Goal: Contribute content

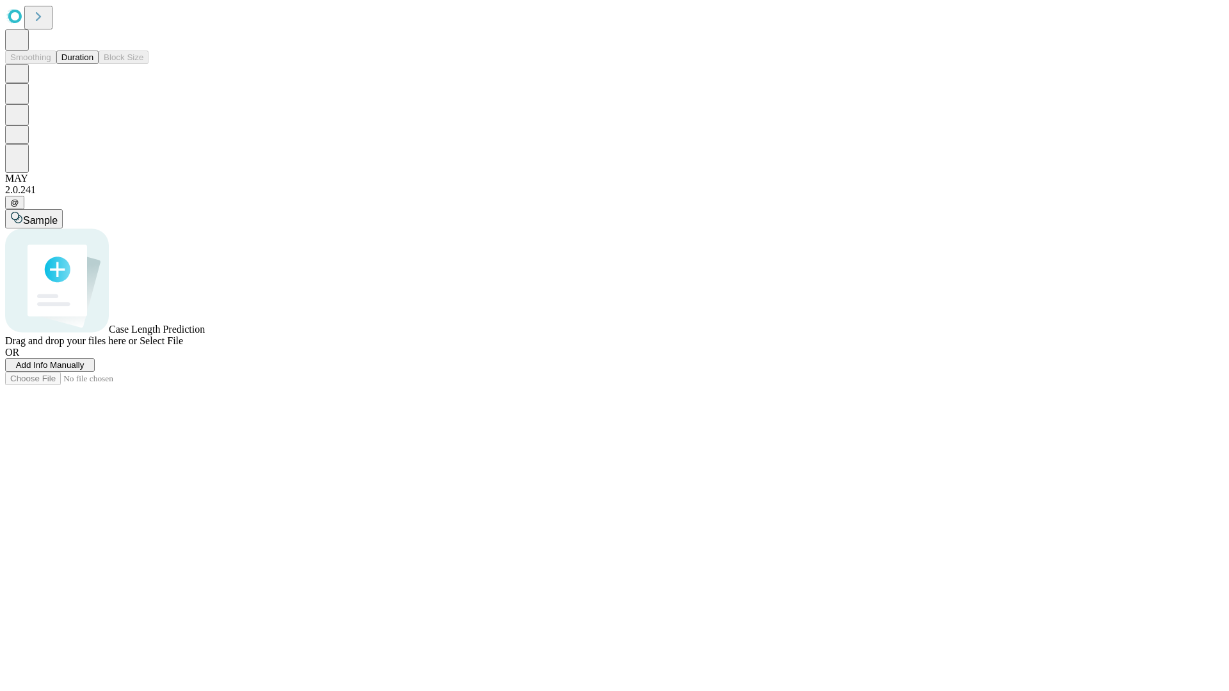
click at [93, 64] on button "Duration" at bounding box center [77, 57] width 42 height 13
click at [84, 370] on span "Add Info Manually" at bounding box center [50, 365] width 68 height 10
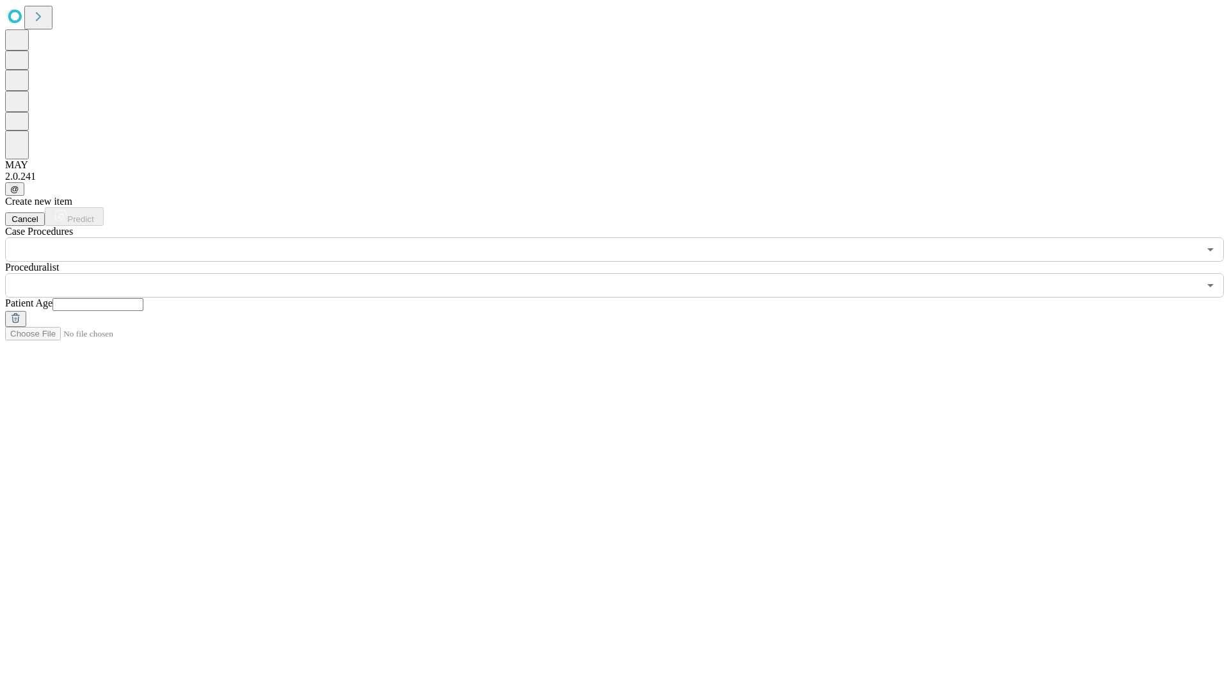
click at [143, 298] on input "text" at bounding box center [97, 304] width 91 height 13
